Goal: Task Accomplishment & Management: Use online tool/utility

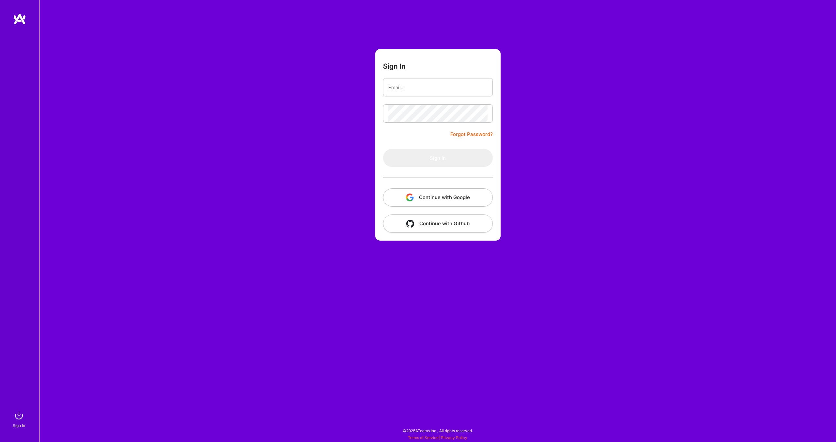
click at [439, 198] on button "Continue with Google" at bounding box center [438, 197] width 110 height 18
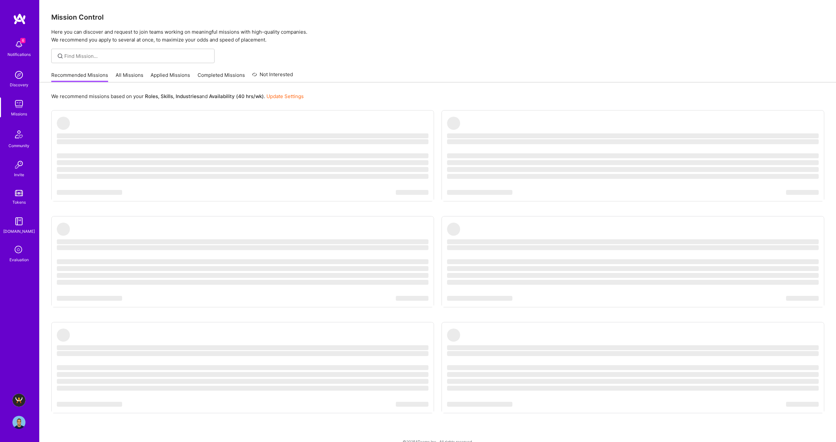
click at [13, 250] on icon at bounding box center [19, 250] width 12 height 12
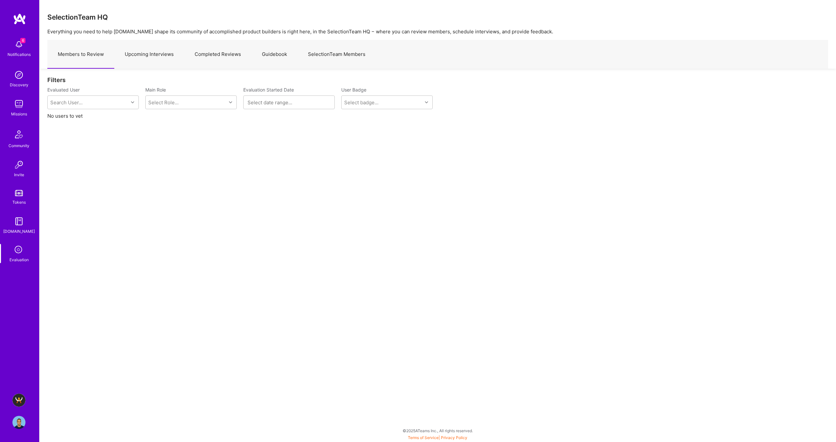
click at [150, 51] on link "Upcoming Interviews" at bounding box center [149, 54] width 70 height 28
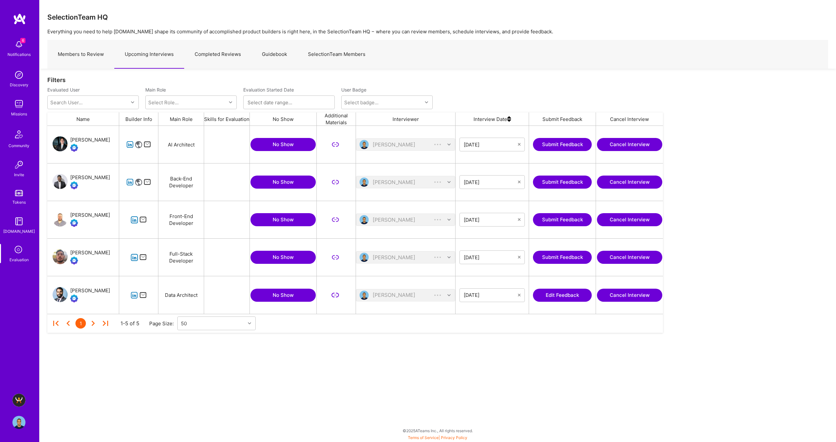
scroll to position [188, 616]
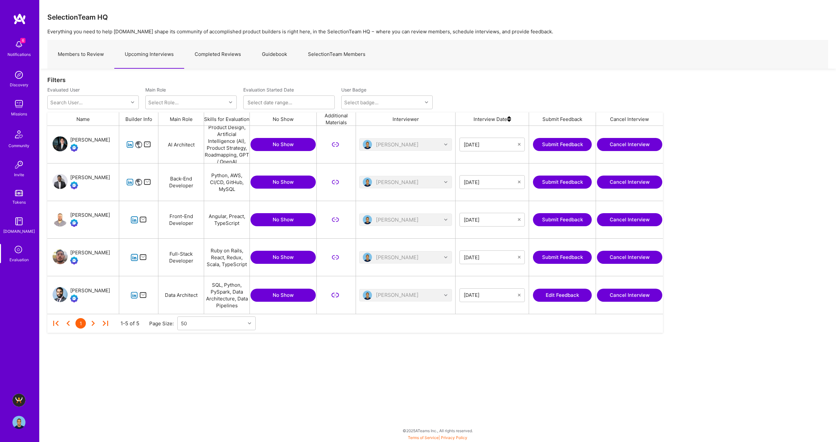
click at [20, 397] on img at bounding box center [18, 399] width 13 height 13
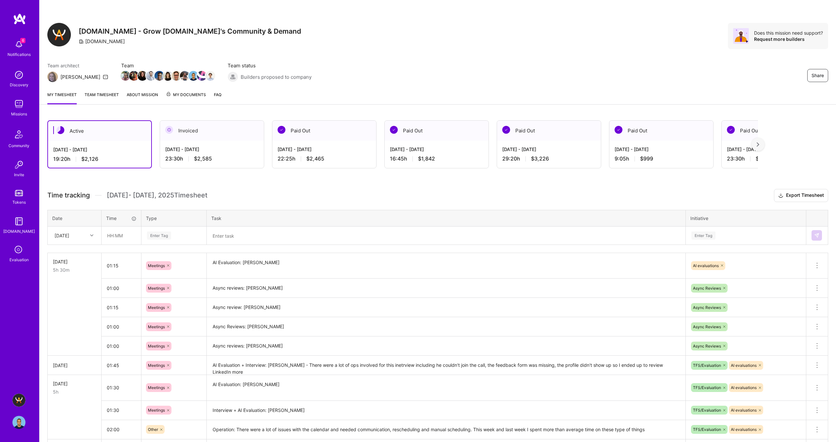
click at [235, 236] on textarea at bounding box center [445, 235] width 477 height 17
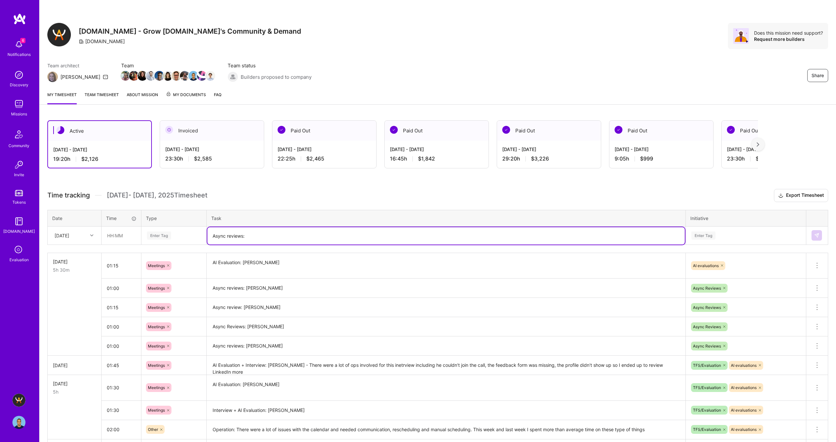
paste textarea "Sergii Puzankov"
type textarea "Async reviews: Sergii Puzankov"
click at [157, 238] on div "Enter Tag" at bounding box center [159, 235] width 24 height 10
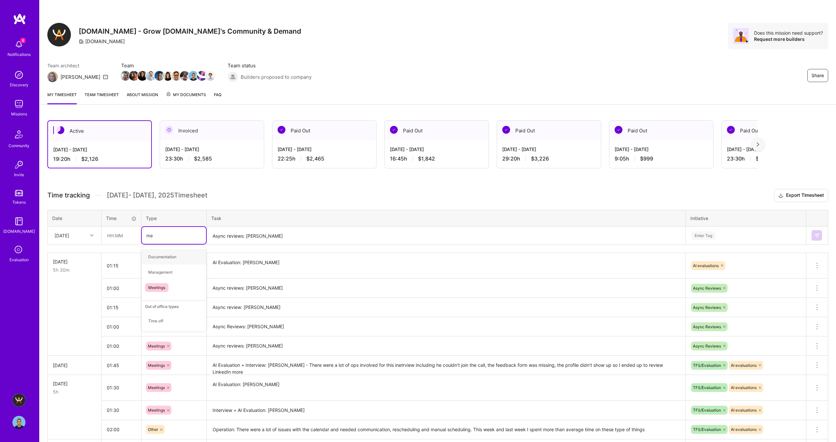
type input "mee"
click at [159, 257] on span "Meetings" at bounding box center [157, 256] width 24 height 9
click at [110, 231] on input "text" at bounding box center [121, 235] width 39 height 17
type input "01:00"
click at [314, 179] on div "Active Sep 16 - Sep 30, 2025 19:20 h $2,126 Invoiced Sep 1 - Sep 15, 2025 23:30…" at bounding box center [438, 364] width 797 height 505
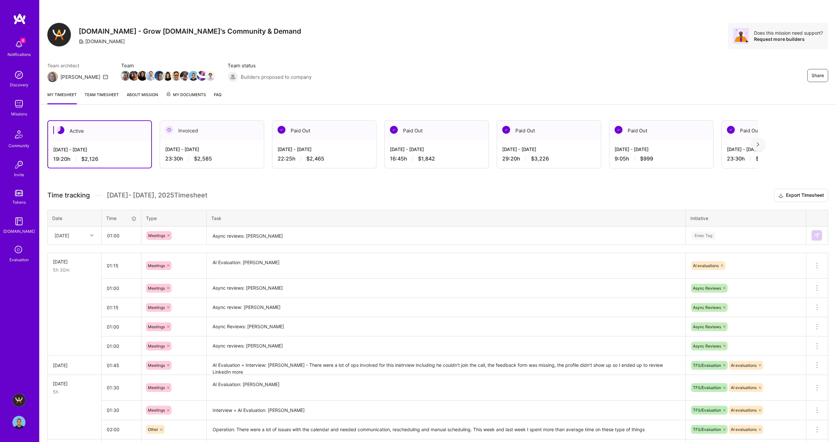
click at [701, 234] on div "Enter Tag" at bounding box center [703, 235] width 24 height 10
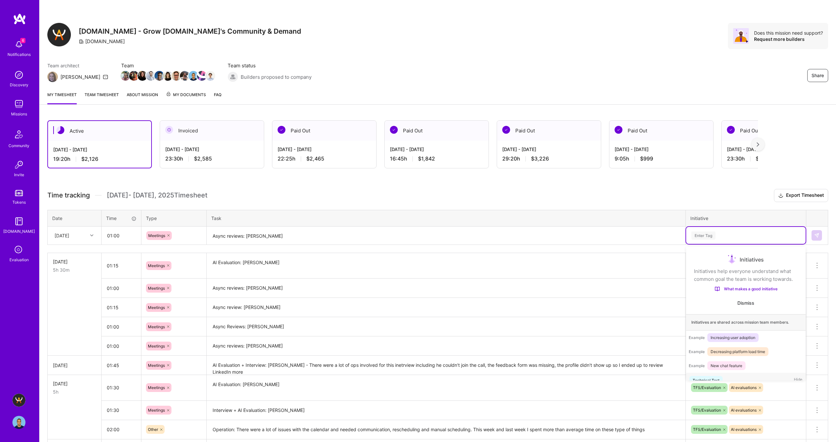
scroll to position [11, 0]
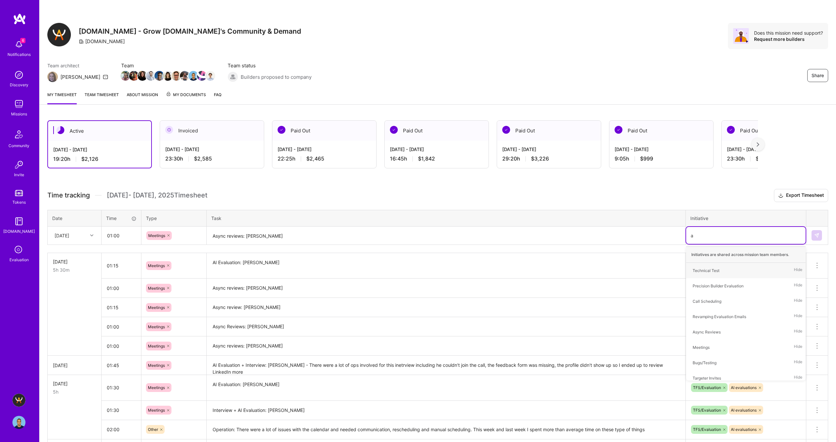
type input "as"
click at [739, 268] on div "Async Reviews Hide" at bounding box center [746, 270] width 120 height 15
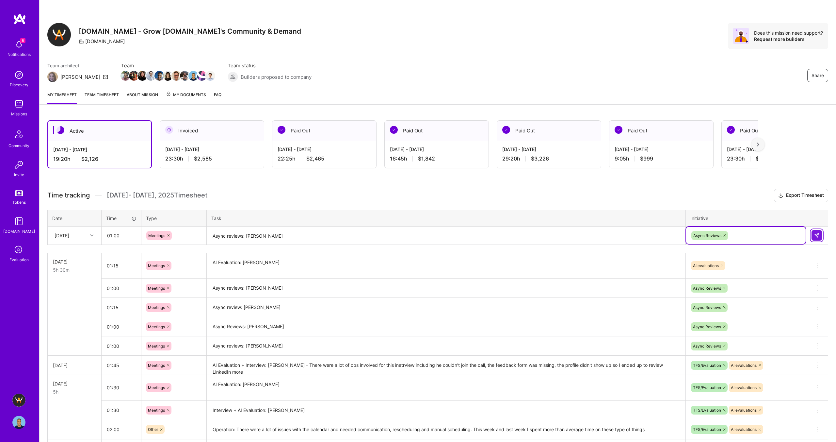
click at [818, 235] on img at bounding box center [816, 235] width 5 height 5
